Goal: Find specific page/section

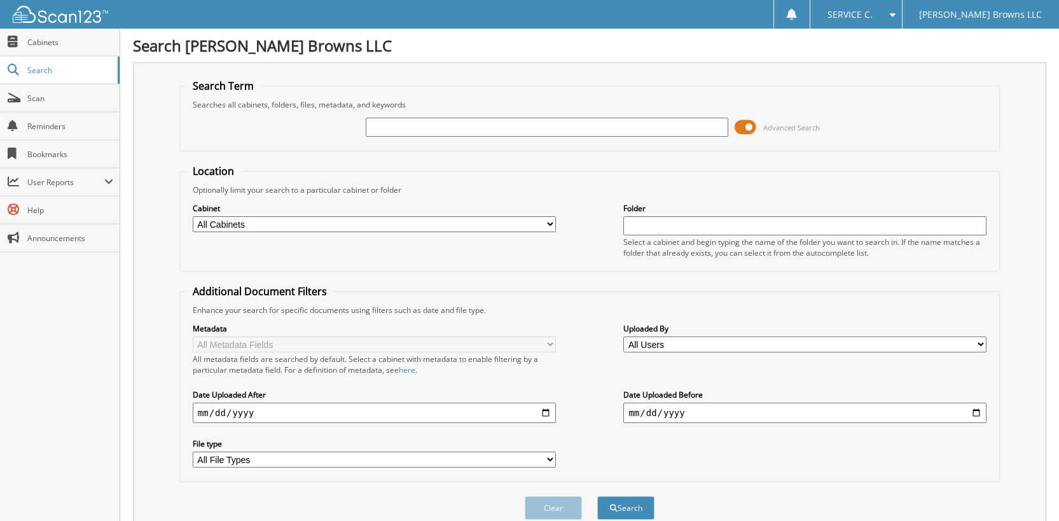
click at [400, 130] on input "text" at bounding box center [547, 127] width 363 height 19
type input "6127325"
click at [597, 496] on button "Search" at bounding box center [625, 508] width 57 height 24
click at [754, 127] on span at bounding box center [746, 127] width 22 height 19
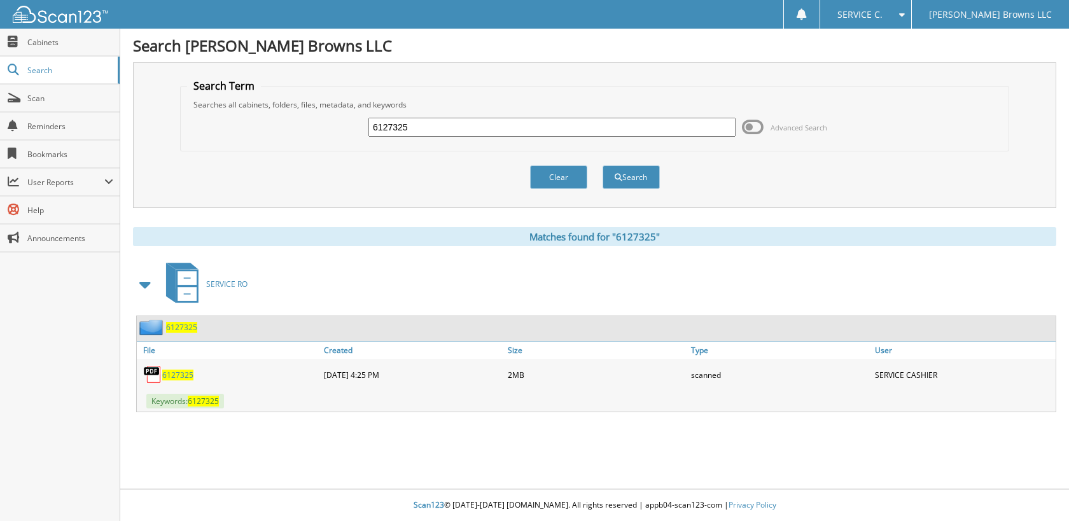
click at [181, 376] on span "6127325" at bounding box center [177, 375] width 31 height 11
